Goal: Find specific page/section: Find specific page/section

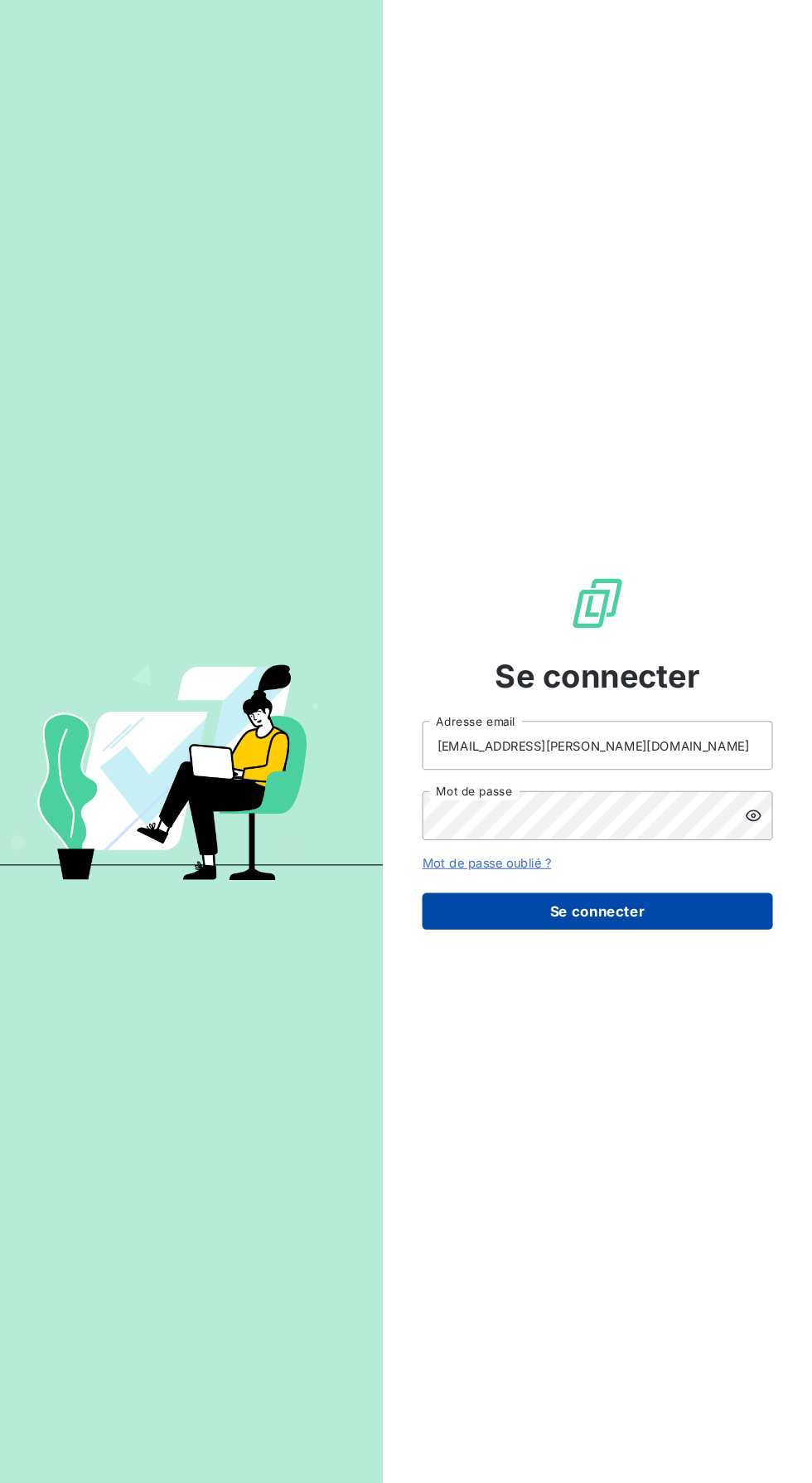
click at [702, 893] on button "Se connecter" at bounding box center [609, 876] width 331 height 35
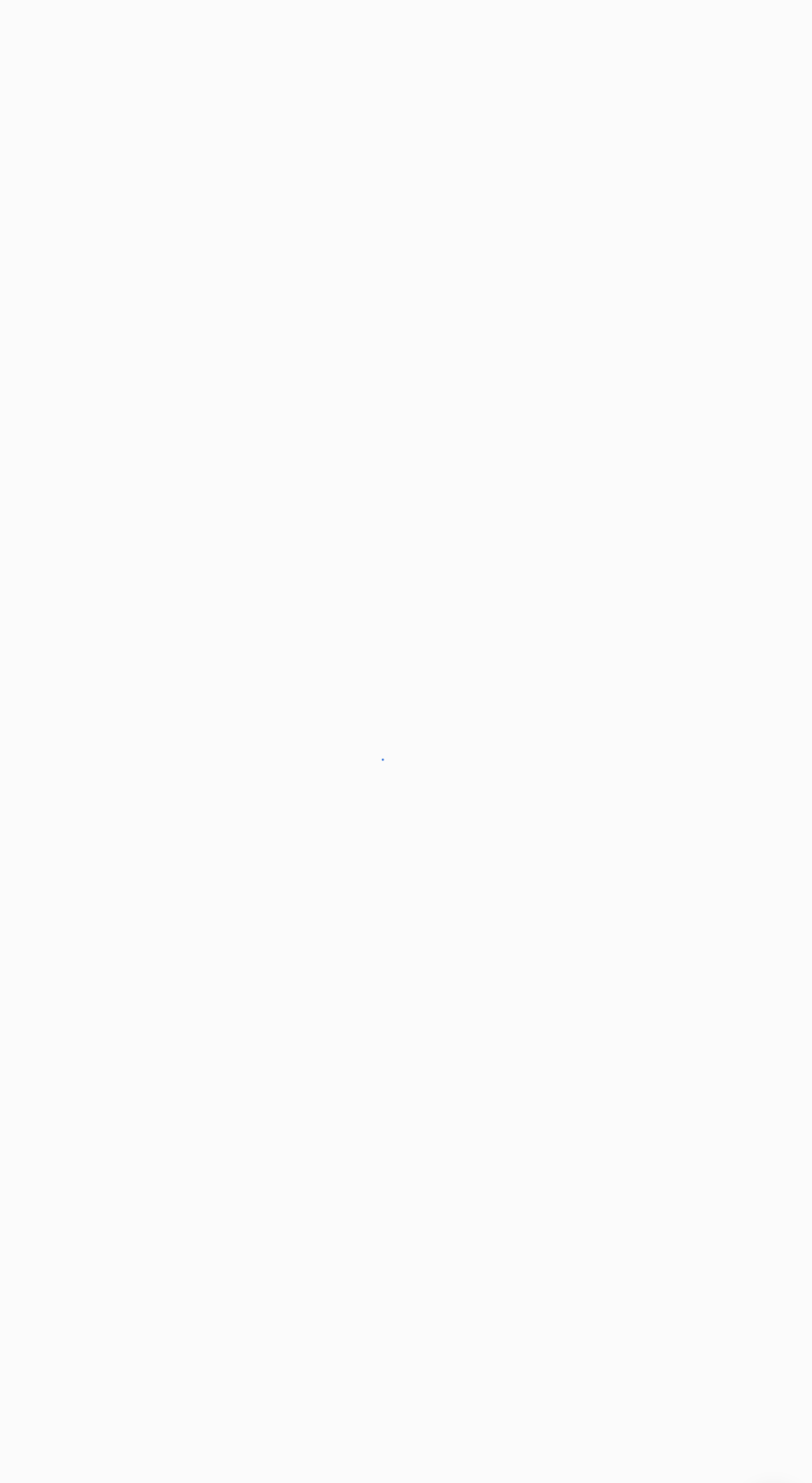
click at [678, 910] on div at bounding box center [406, 741] width 812 height 1483
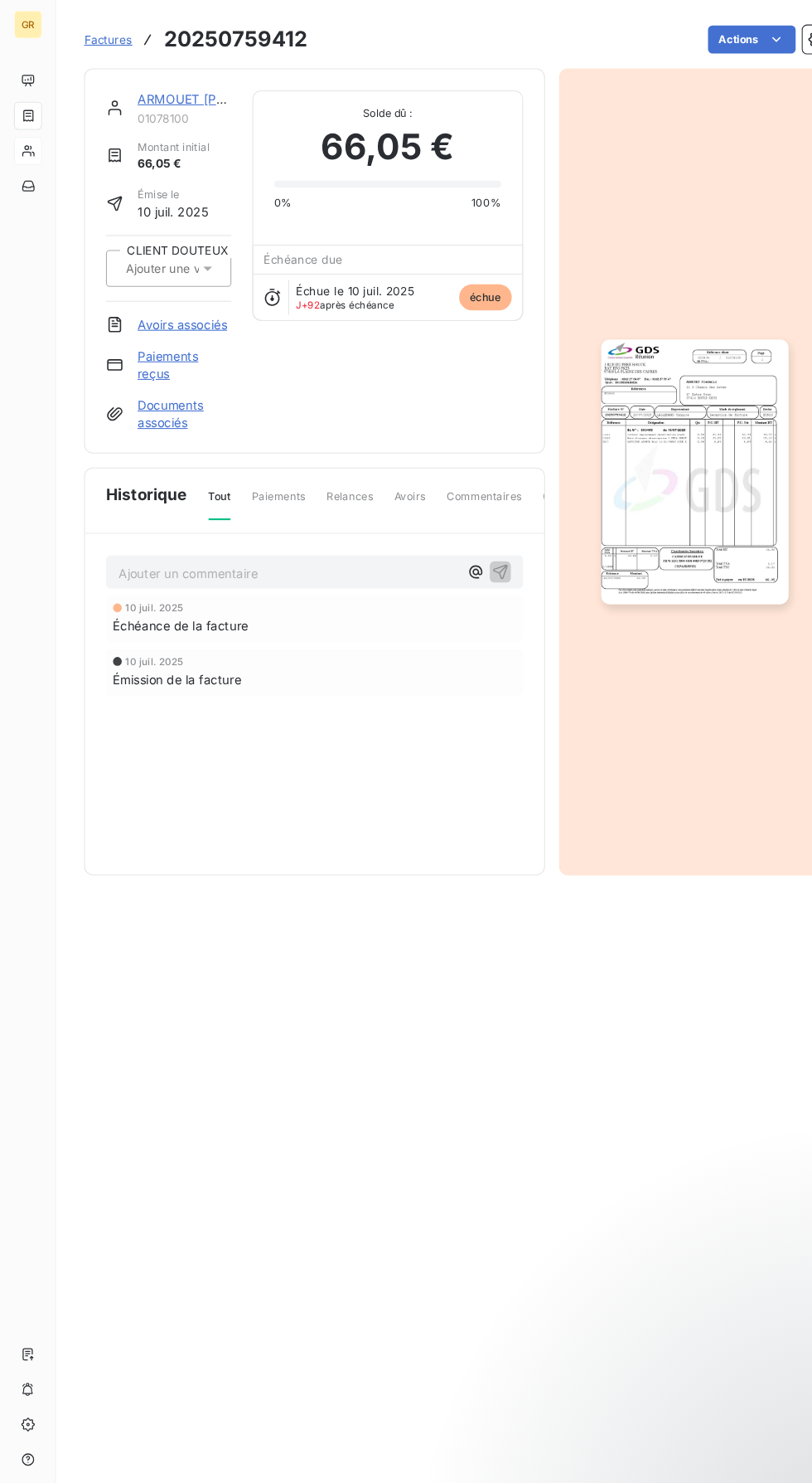
click at [34, 149] on icon at bounding box center [27, 142] width 14 height 14
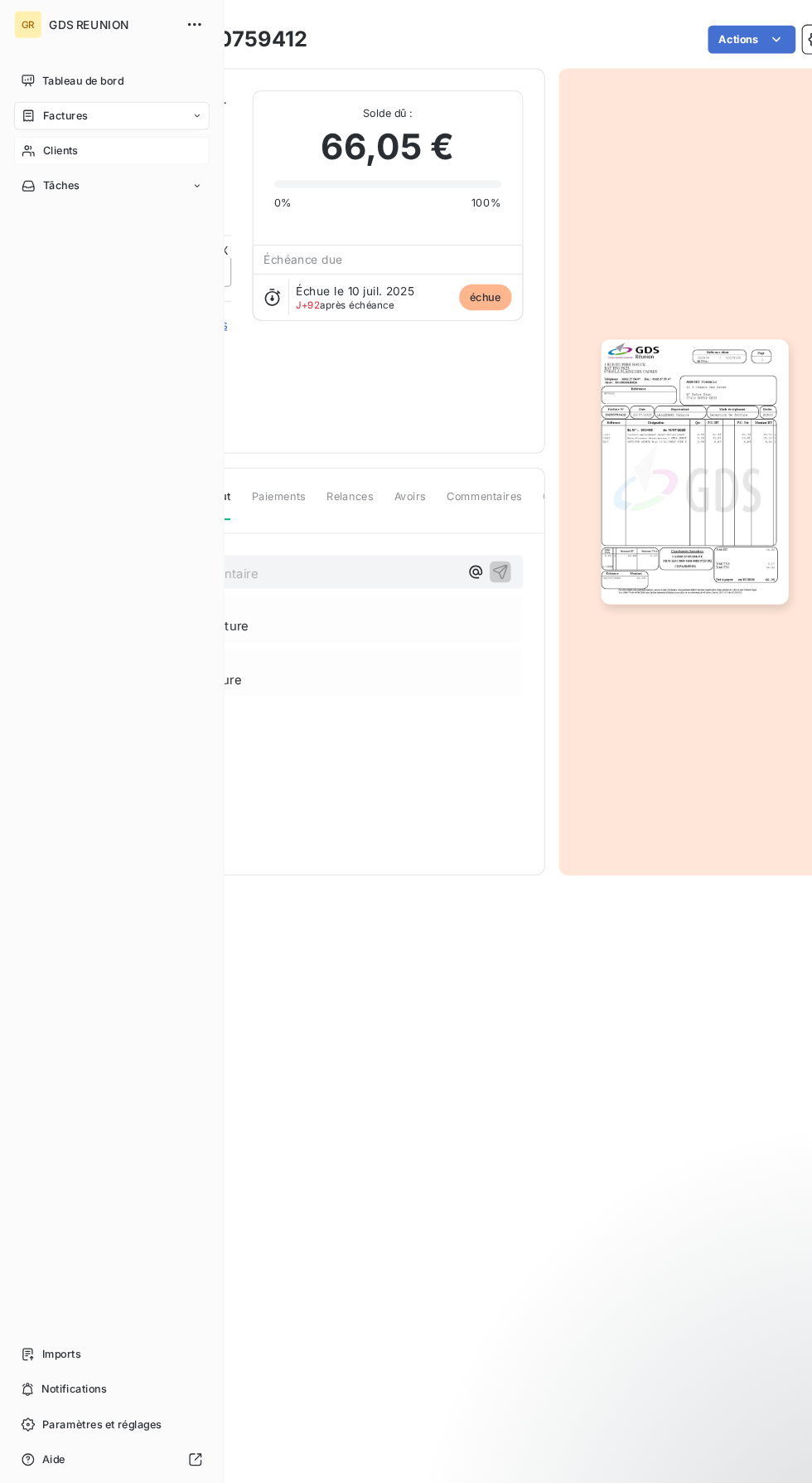
click at [133, 147] on div "Clients" at bounding box center [106, 142] width 185 height 26
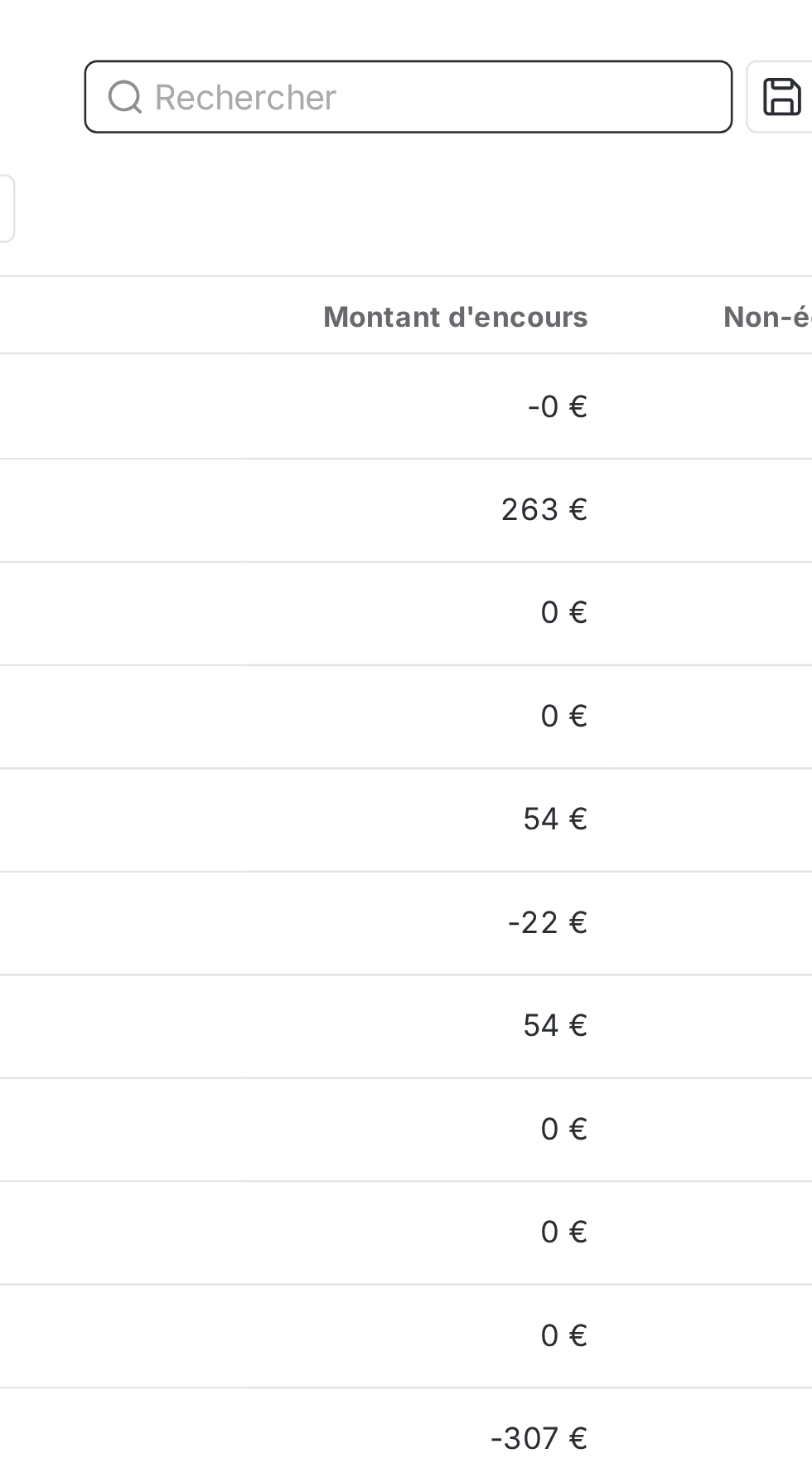
click at [505, 39] on input "text" at bounding box center [485, 37] width 248 height 26
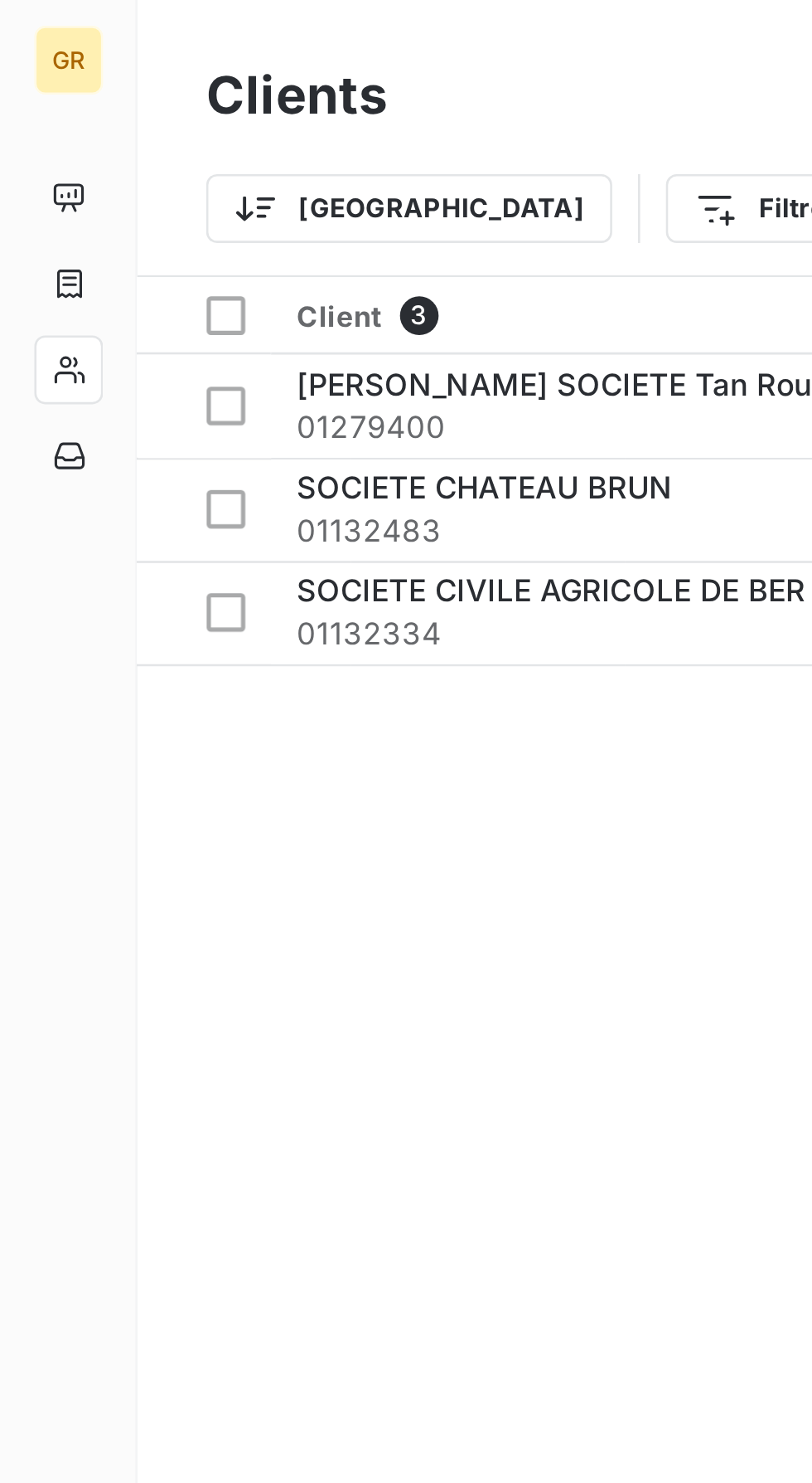
scroll to position [0, 537]
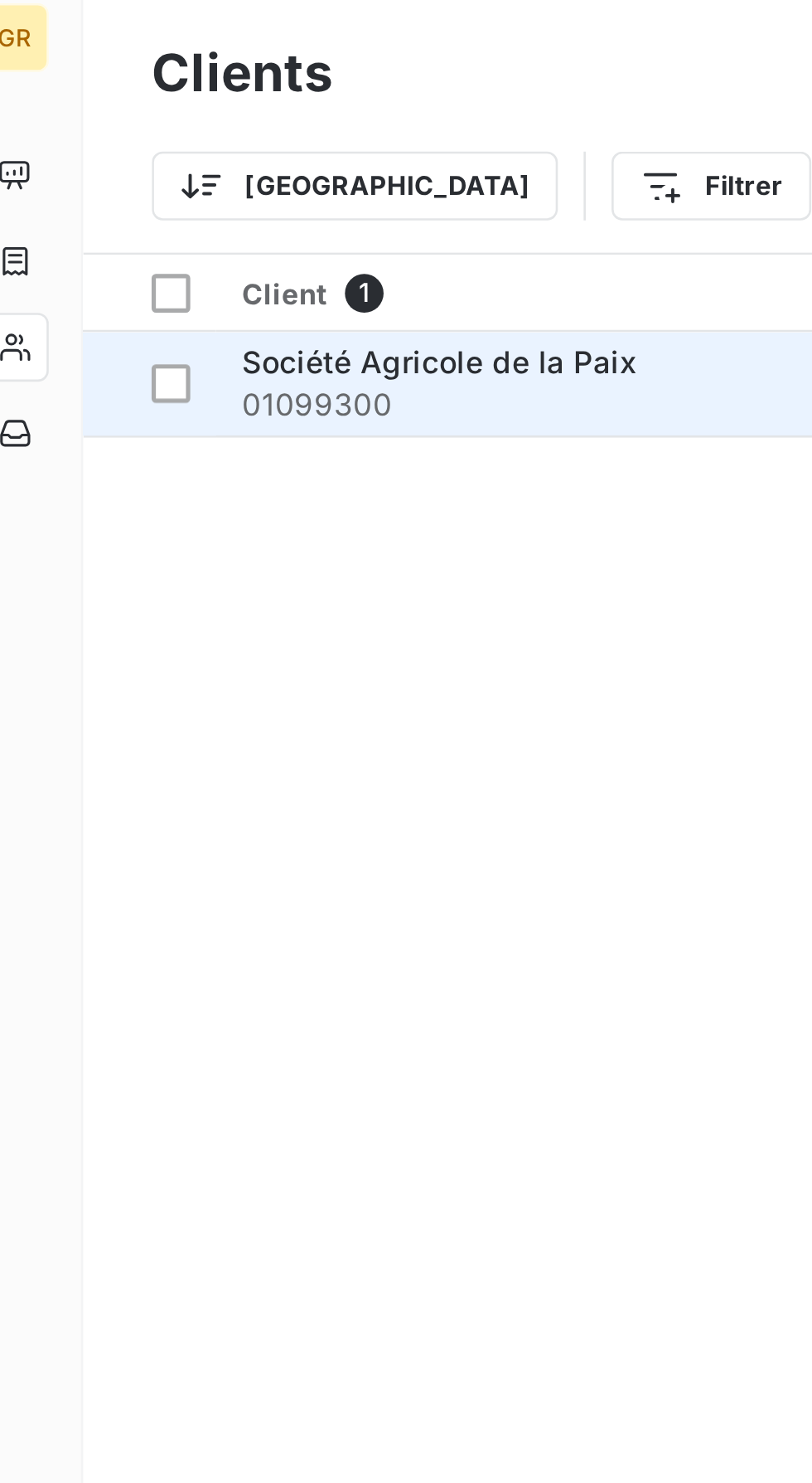
type input "Société agri"
click at [237, 150] on span "Société Agricole de la Paix" at bounding box center [191, 148] width 153 height 14
